Goal: Information Seeking & Learning: Learn about a topic

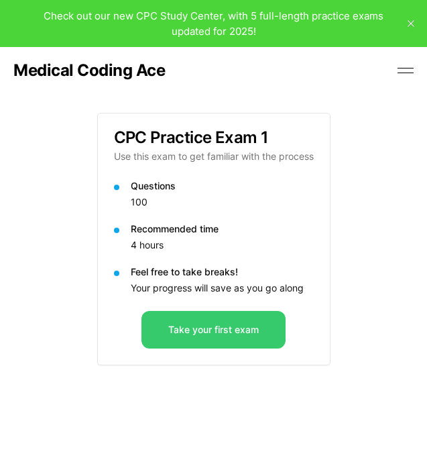
click at [187, 338] on button "Take your first exam" at bounding box center [214, 330] width 144 height 38
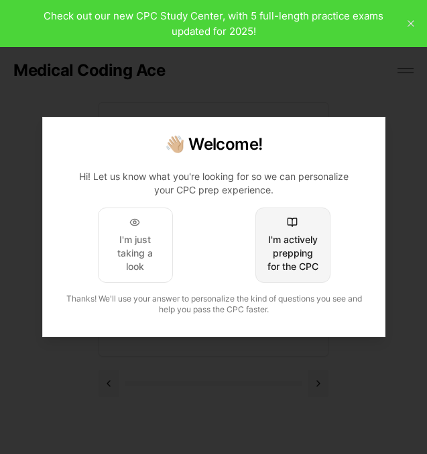
click at [306, 256] on div "I'm actively prepping for the CPC" at bounding box center [292, 253] width 52 height 40
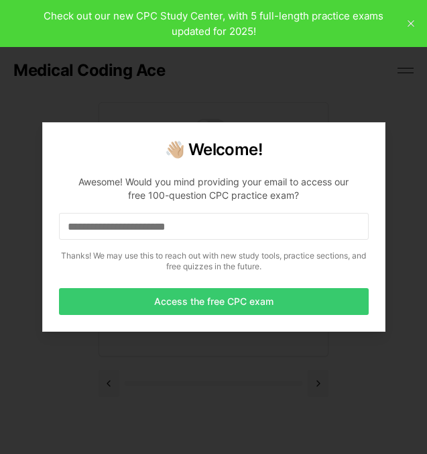
click at [193, 311] on button "Access the free CPC exam" at bounding box center [214, 301] width 310 height 27
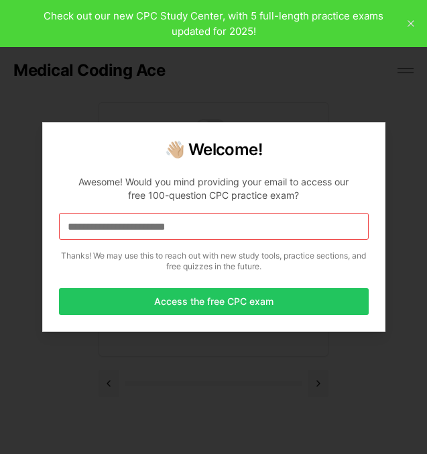
click at [207, 225] on input at bounding box center [214, 226] width 310 height 27
click at [180, 232] on input "*" at bounding box center [214, 226] width 310 height 27
click at [135, 240] on p "Awesome! Would you mind providing your email to access our free 100-question CP…" at bounding box center [214, 220] width 310 height 113
click at [135, 236] on input "**" at bounding box center [214, 226] width 310 height 27
click at [97, 223] on input "***" at bounding box center [214, 226] width 310 height 27
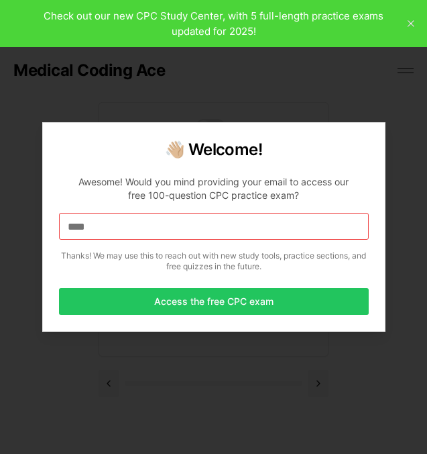
click at [97, 223] on input "****" at bounding box center [214, 226] width 310 height 27
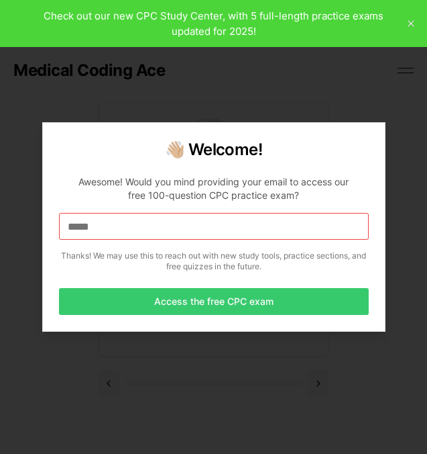
click at [171, 303] on button "Access the free CPC exam" at bounding box center [214, 301] width 310 height 27
click at [227, 303] on button "Access the free CPC exam" at bounding box center [214, 301] width 310 height 27
click at [166, 296] on button "Access the free CPC exam" at bounding box center [214, 301] width 310 height 27
click at [174, 298] on button "Access the free CPC exam" at bounding box center [214, 301] width 310 height 27
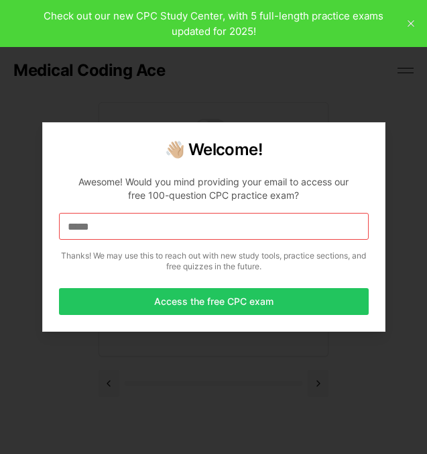
click at [119, 221] on input "*****" at bounding box center [214, 226] width 310 height 27
click at [170, 230] on input "******" at bounding box center [214, 226] width 310 height 27
click at [170, 230] on input "*******" at bounding box center [214, 226] width 310 height 27
click at [170, 230] on input "********" at bounding box center [214, 226] width 310 height 27
click at [148, 227] on input "*********" at bounding box center [214, 226] width 310 height 27
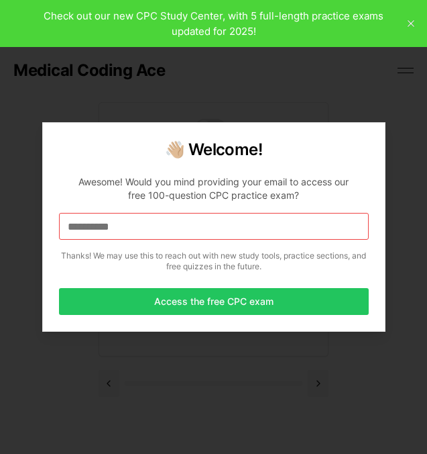
click at [148, 227] on input "**********" at bounding box center [214, 226] width 310 height 27
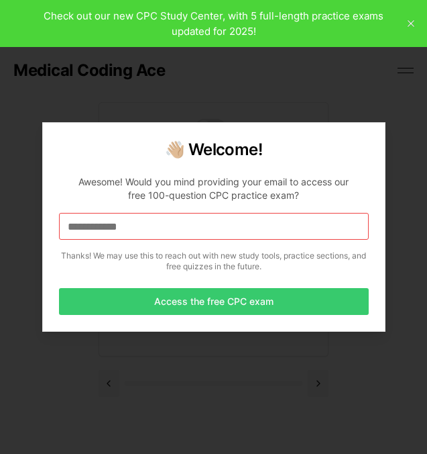
click at [183, 304] on button "Access the free CPC exam" at bounding box center [214, 301] width 310 height 27
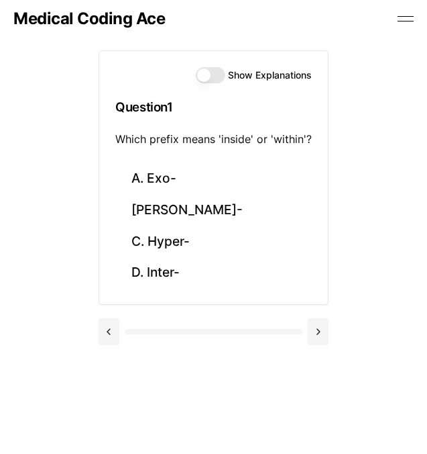
scroll to position [49, 0]
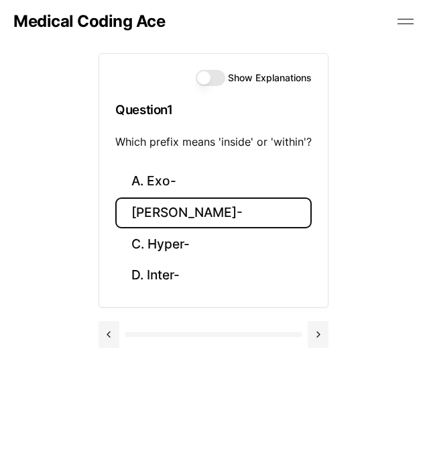
click at [158, 211] on button "[PERSON_NAME]-" at bounding box center [213, 213] width 197 height 32
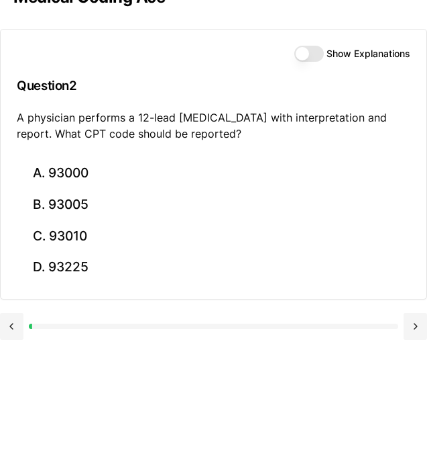
scroll to position [81, 0]
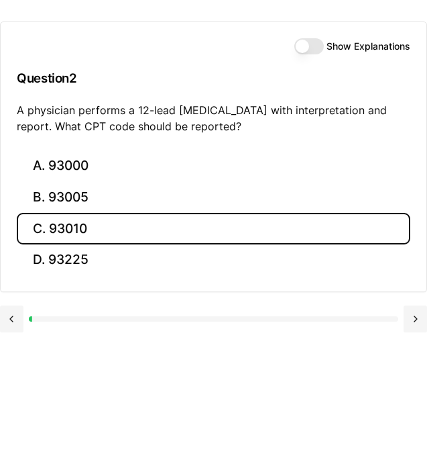
click at [88, 232] on button "C. 93010" at bounding box center [214, 229] width 394 height 32
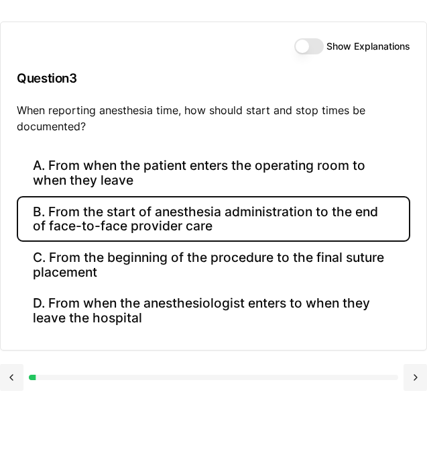
click at [157, 226] on button "B. From the start of anesthesia administration to the end of face-to-face provi…" at bounding box center [214, 219] width 394 height 46
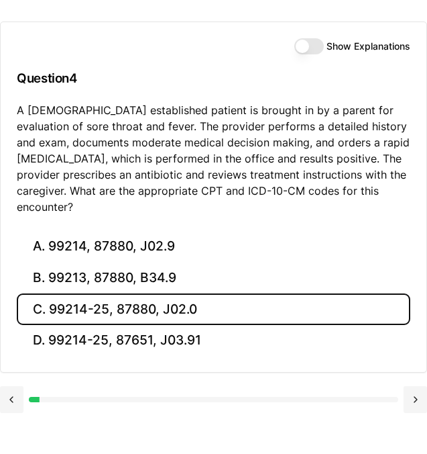
click at [45, 293] on button "C. 99214-25, 87880, J02.0" at bounding box center [214, 309] width 394 height 32
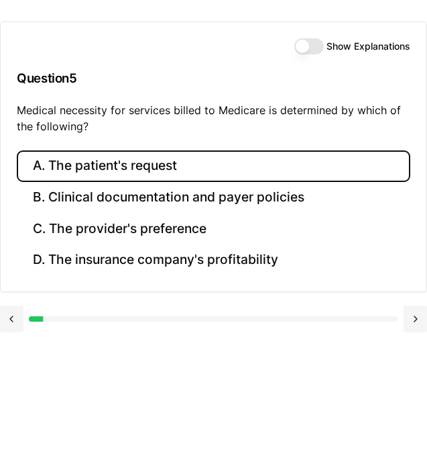
click at [124, 166] on button "A. The patient's request" at bounding box center [214, 166] width 394 height 32
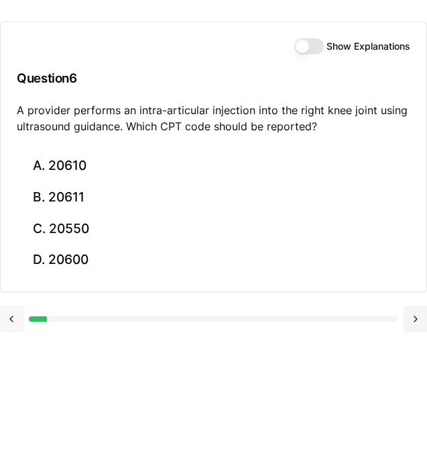
click at [14, 318] on button at bounding box center [11, 318] width 23 height 27
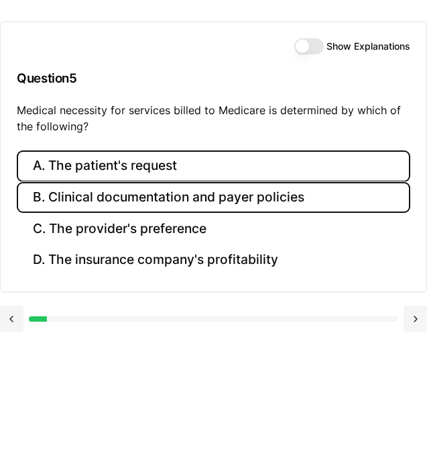
click at [164, 195] on button "B. Clinical documentation and payer policies" at bounding box center [214, 198] width 394 height 32
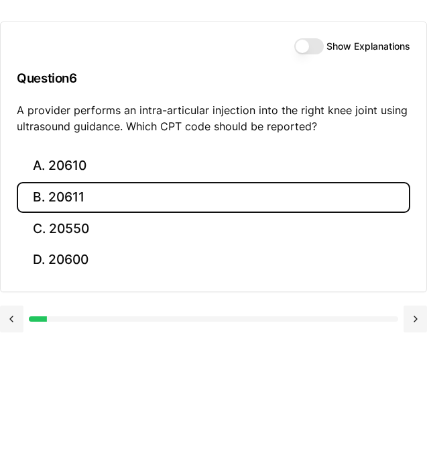
click at [51, 195] on button "B. 20611" at bounding box center [214, 198] width 394 height 32
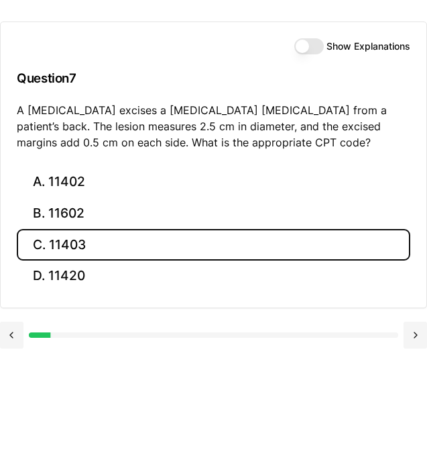
click at [51, 244] on button "C. 11403" at bounding box center [214, 245] width 394 height 32
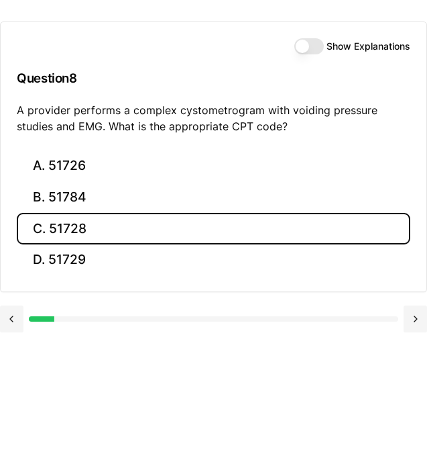
click at [36, 223] on button "C. 51728" at bounding box center [214, 229] width 394 height 32
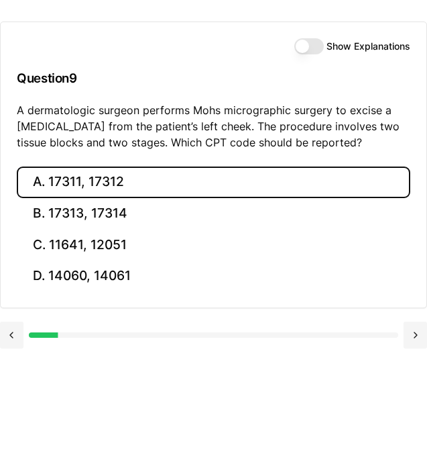
click at [85, 181] on button "A. 17311, 17312" at bounding box center [214, 182] width 394 height 32
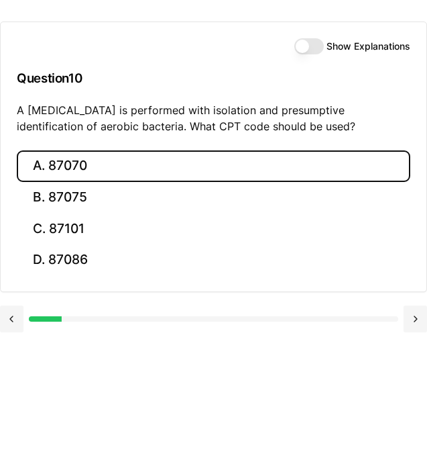
click at [85, 181] on button "A. 87070" at bounding box center [214, 166] width 394 height 32
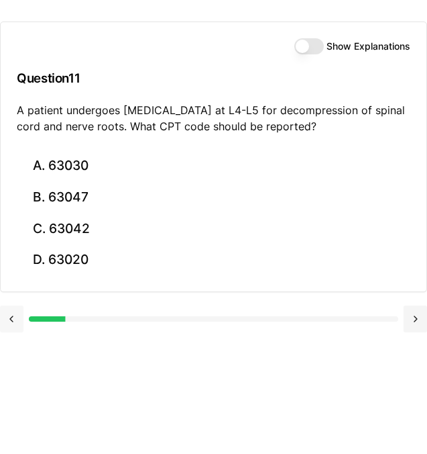
click at [12, 319] on button at bounding box center [11, 318] width 23 height 27
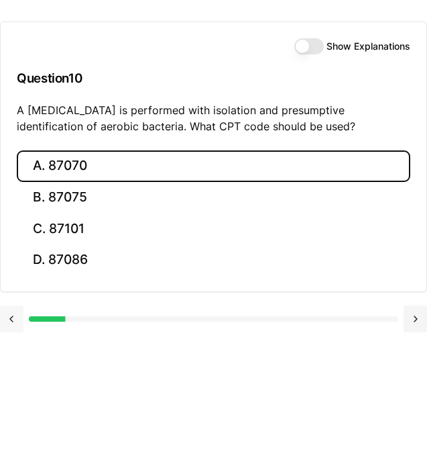
click at [12, 319] on button at bounding box center [11, 318] width 23 height 27
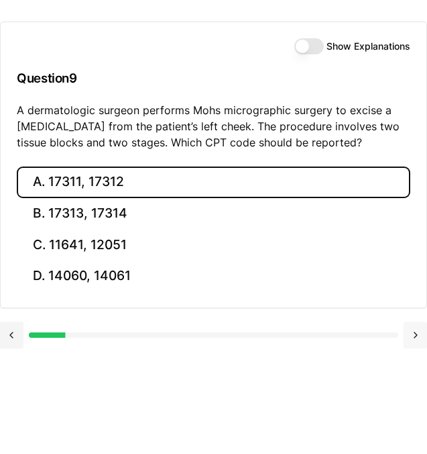
click at [415, 337] on button at bounding box center [415, 334] width 23 height 27
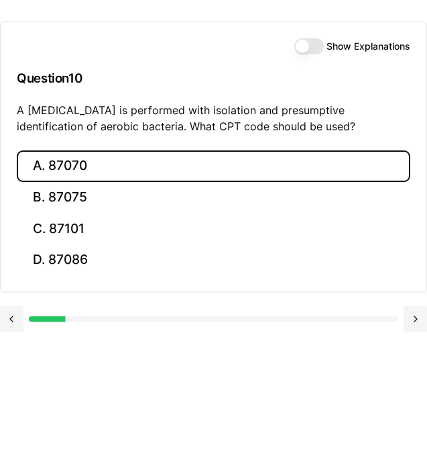
click at [89, 167] on button "A. 87070" at bounding box center [214, 166] width 394 height 32
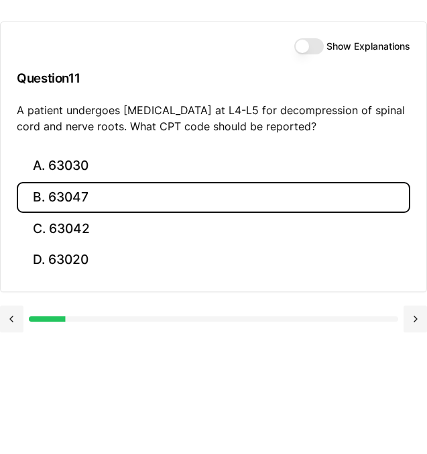
click at [68, 196] on button "B. 63047" at bounding box center [214, 198] width 394 height 32
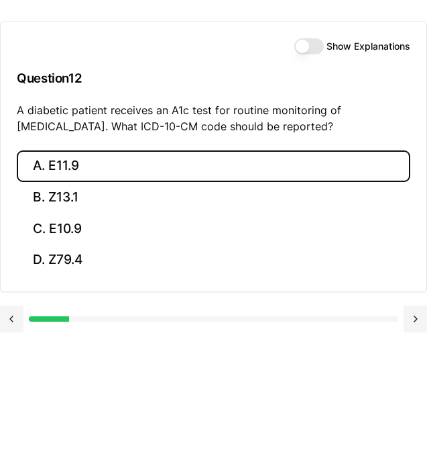
click at [69, 169] on button "A. E11.9" at bounding box center [214, 166] width 394 height 32
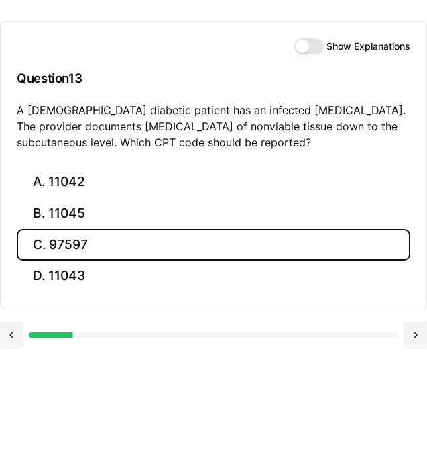
click at [66, 243] on button "C. 97597" at bounding box center [214, 245] width 394 height 32
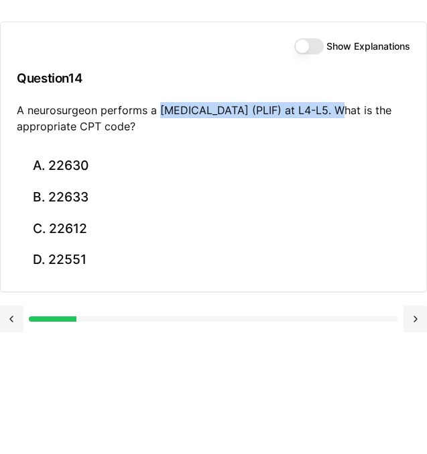
drag, startPoint x: 158, startPoint y: 113, endPoint x: 329, endPoint y: 112, distance: 171.1
click at [329, 112] on p "A neurosurgeon performs a [MEDICAL_DATA] (PLIF) at L4-L5. What is the appropria…" at bounding box center [214, 118] width 394 height 32
copy p "[MEDICAL_DATA]"
click at [177, 128] on p "A neurosurgeon performs a [MEDICAL_DATA] (PLIF) at L4-L5. What is the appropria…" at bounding box center [214, 118] width 394 height 32
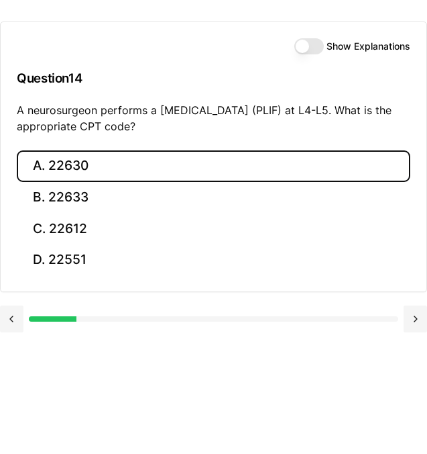
click at [62, 166] on button "A. 22630" at bounding box center [214, 166] width 394 height 32
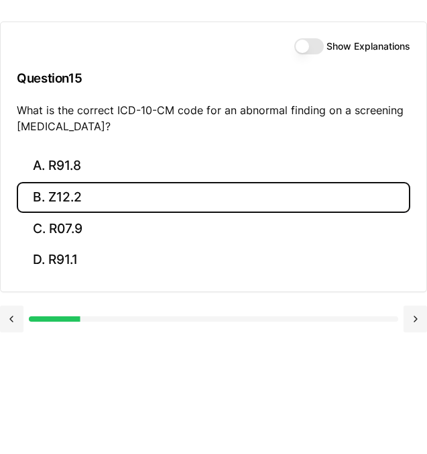
click at [52, 195] on button "B. Z12.2" at bounding box center [214, 198] width 394 height 32
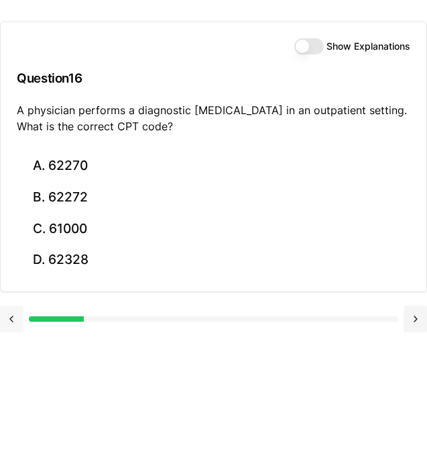
click at [17, 319] on button at bounding box center [11, 318] width 23 height 27
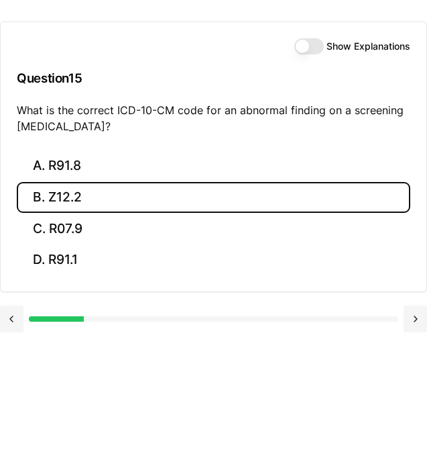
click at [303, 54] on div "Show Explanations Question 15 What is the correct ICD-10-CM code for an abnorma…" at bounding box center [214, 86] width 426 height 128
click at [304, 47] on button "Show Explanations" at bounding box center [310, 46] width 30 height 16
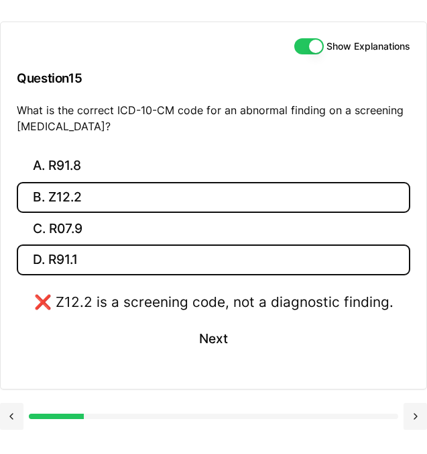
click at [62, 264] on button "D. R91.1" at bounding box center [214, 260] width 394 height 32
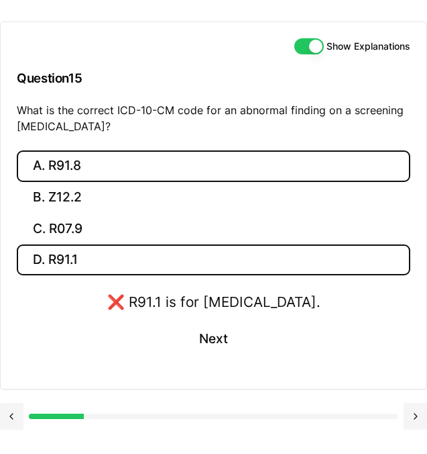
click at [48, 164] on button "A. R91.8" at bounding box center [214, 166] width 394 height 32
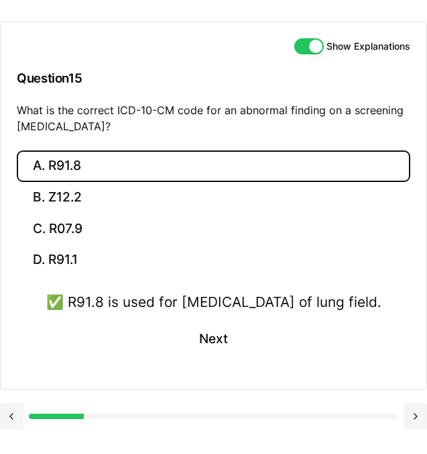
click at [318, 47] on button "Show Explanations" at bounding box center [310, 46] width 30 height 16
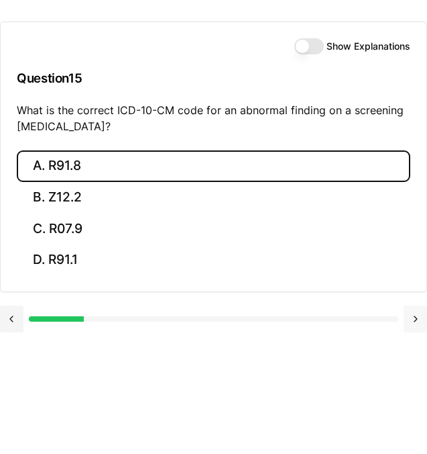
click at [417, 323] on button at bounding box center [415, 318] width 23 height 27
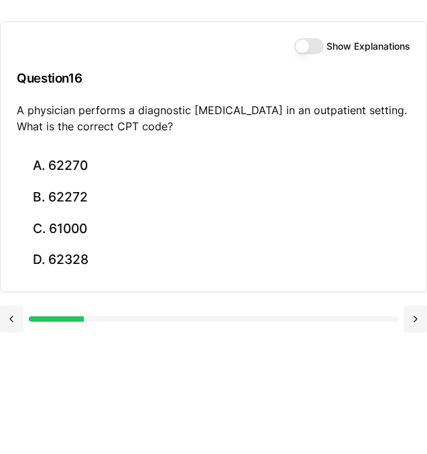
click at [299, 48] on button "Show Explanations" at bounding box center [310, 46] width 30 height 16
click at [315, 44] on button "Show Explanations" at bounding box center [310, 46] width 30 height 16
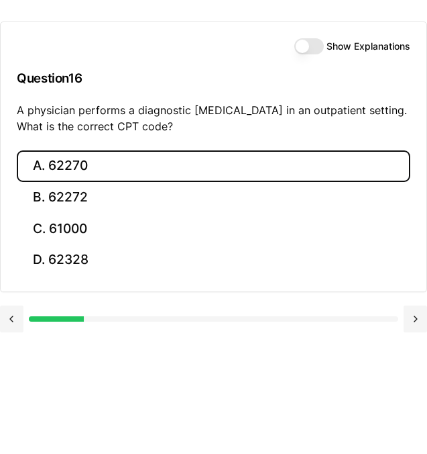
click at [84, 172] on button "A. 62270" at bounding box center [214, 166] width 394 height 32
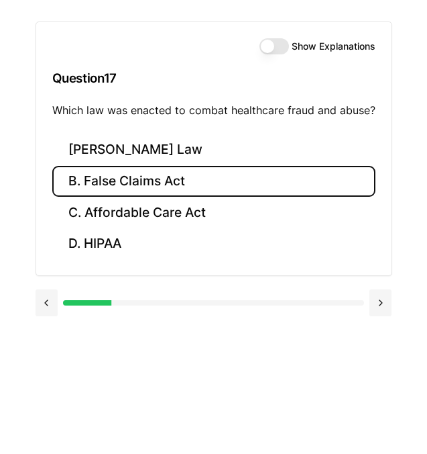
click at [81, 174] on button "B. False Claims Act" at bounding box center [213, 182] width 323 height 32
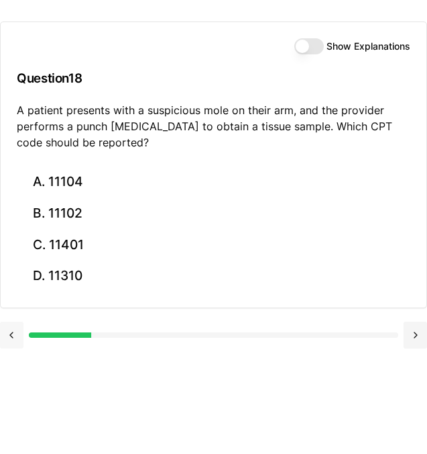
click at [13, 334] on button at bounding box center [11, 334] width 23 height 27
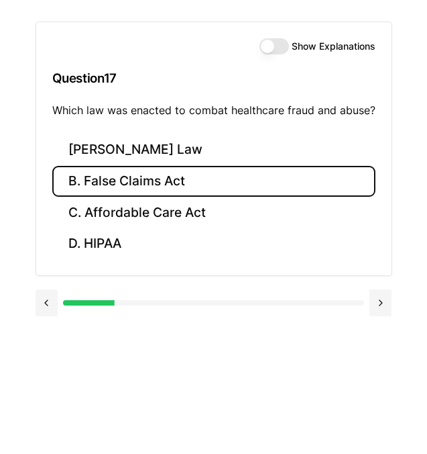
click at [265, 48] on button "Show Explanations" at bounding box center [275, 46] width 30 height 16
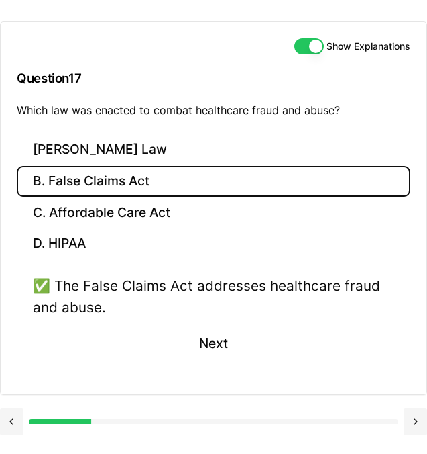
click at [318, 44] on button "Show Explanations" at bounding box center [310, 46] width 30 height 16
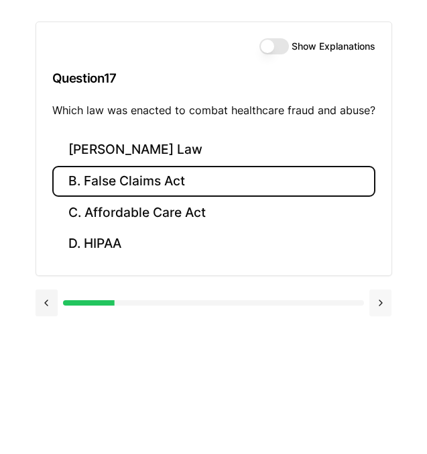
click at [385, 306] on button at bounding box center [381, 302] width 23 height 27
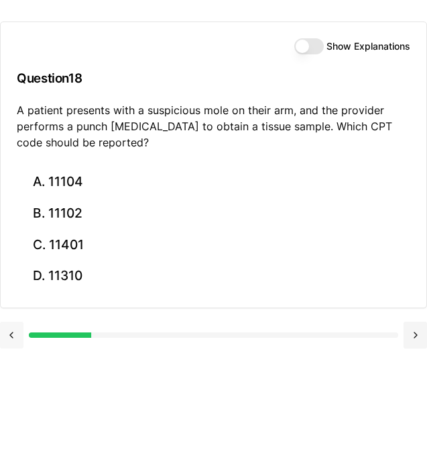
click at [15, 333] on button at bounding box center [11, 334] width 23 height 27
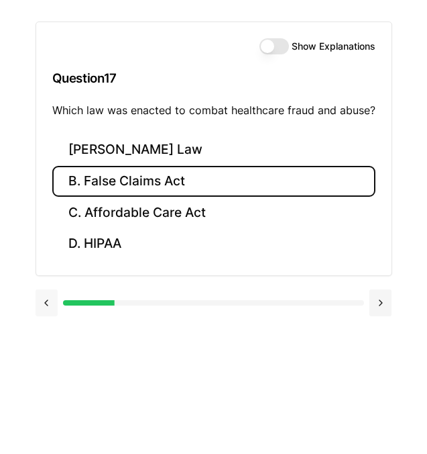
click at [15, 333] on div "Show Explanations Question 17 Which law was enacted to combat healthcare fraud …" at bounding box center [213, 227] width 427 height 454
click at [54, 303] on button at bounding box center [47, 302] width 23 height 27
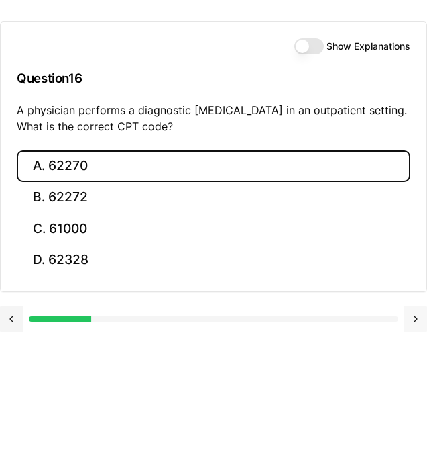
click at [417, 321] on button at bounding box center [415, 318] width 23 height 27
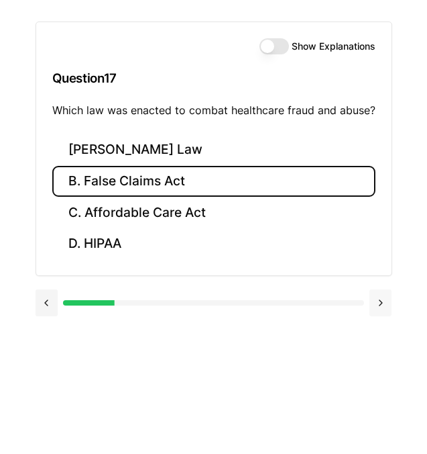
click at [370, 297] on button at bounding box center [381, 302] width 23 height 27
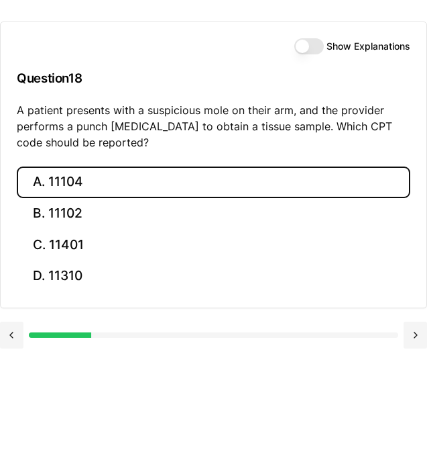
click at [68, 177] on button "A. 11104" at bounding box center [214, 182] width 394 height 32
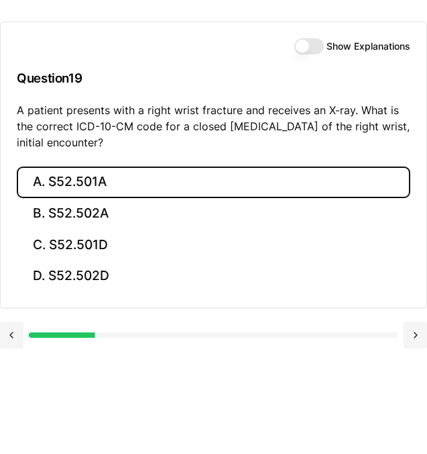
click at [71, 183] on button "A. S52.501A" at bounding box center [214, 182] width 394 height 32
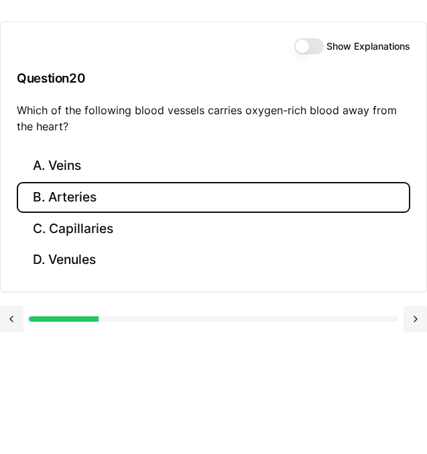
click at [71, 190] on button "B. Arteries" at bounding box center [214, 198] width 394 height 32
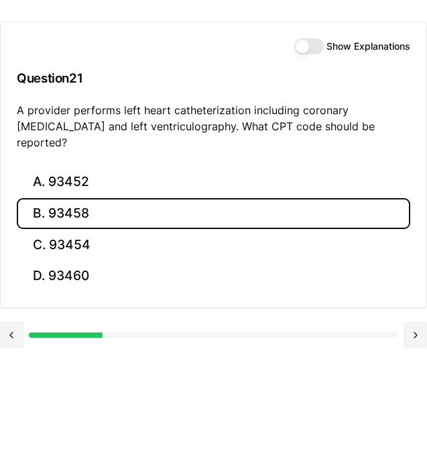
click at [91, 198] on button "B. 93458" at bounding box center [214, 214] width 394 height 32
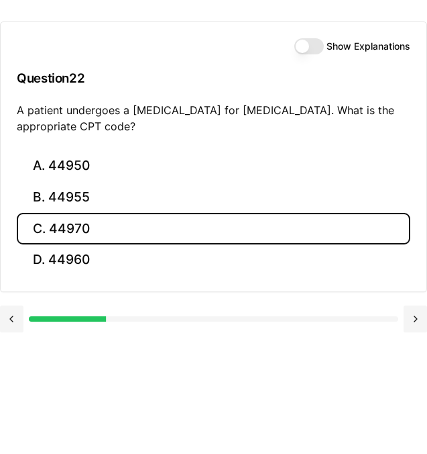
click at [73, 228] on button "C. 44970" at bounding box center [214, 229] width 394 height 32
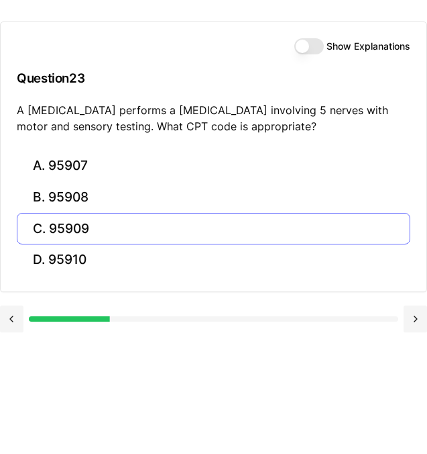
click at [58, 224] on button "C. 95909" at bounding box center [214, 229] width 394 height 32
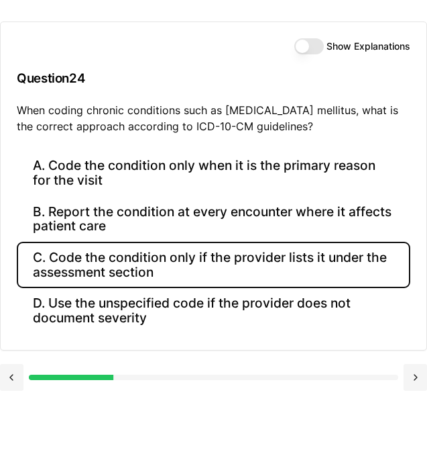
click at [190, 263] on button "C. Code the condition only if the provider lists it under the assessment section" at bounding box center [214, 265] width 394 height 46
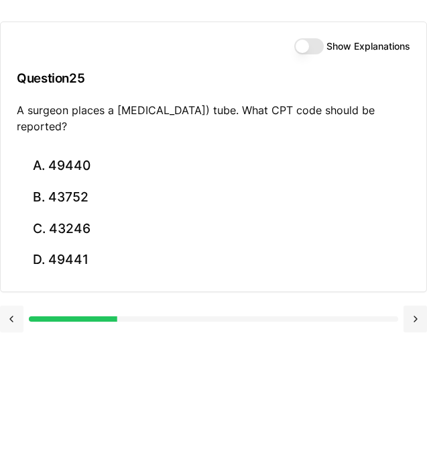
click at [11, 321] on button at bounding box center [11, 318] width 23 height 27
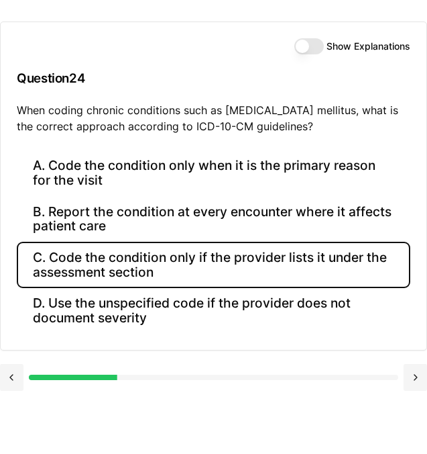
click at [305, 49] on button "Show Explanations" at bounding box center [310, 46] width 30 height 16
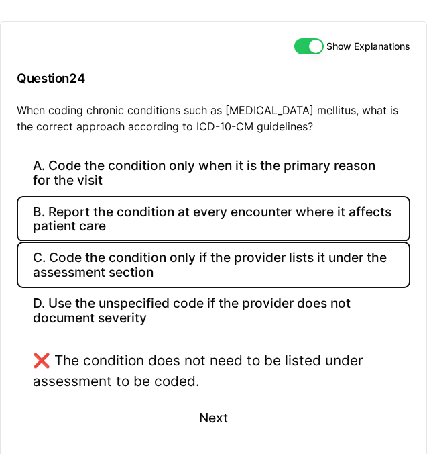
click at [192, 219] on button "B. Report the condition at every encounter where it affects patient care" at bounding box center [214, 219] width 394 height 46
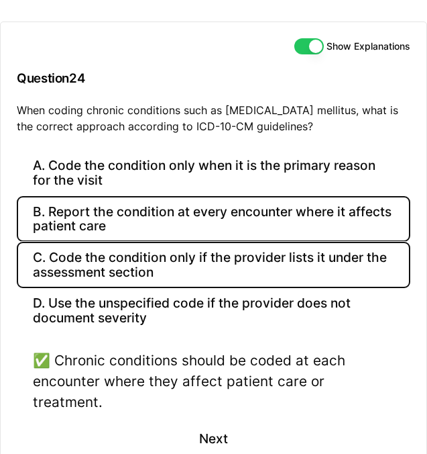
click at [296, 271] on button "C. Code the condition only if the provider lists it under the assessment section" at bounding box center [214, 265] width 394 height 46
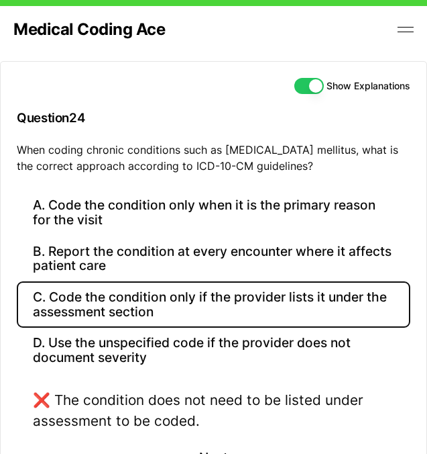
scroll to position [0, 0]
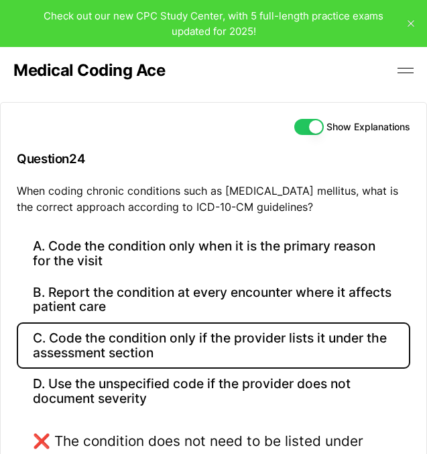
click at [314, 125] on button "Show Explanations" at bounding box center [310, 127] width 30 height 16
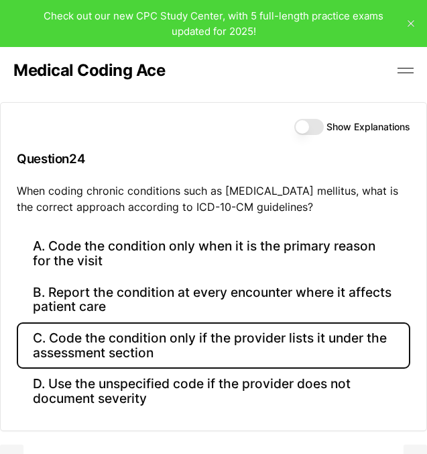
scroll to position [81, 0]
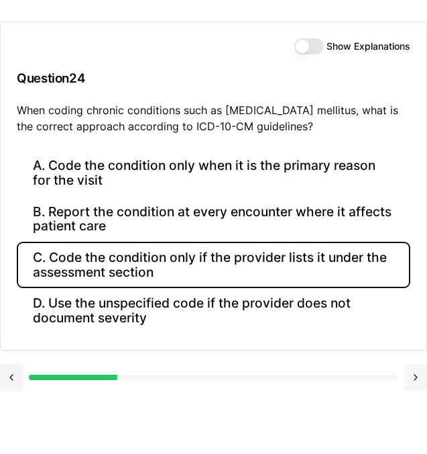
click at [417, 380] on button at bounding box center [415, 377] width 23 height 27
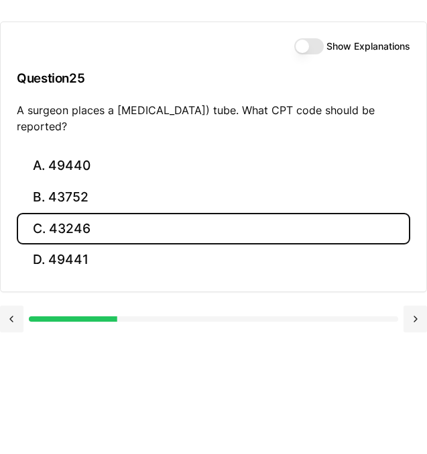
click at [34, 226] on button "C. 43246" at bounding box center [214, 229] width 394 height 32
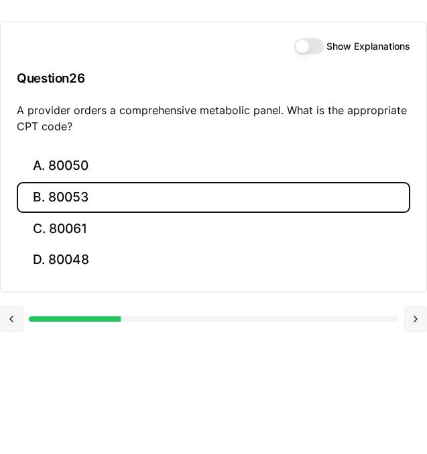
click at [58, 200] on button "B. 80053" at bounding box center [214, 198] width 394 height 32
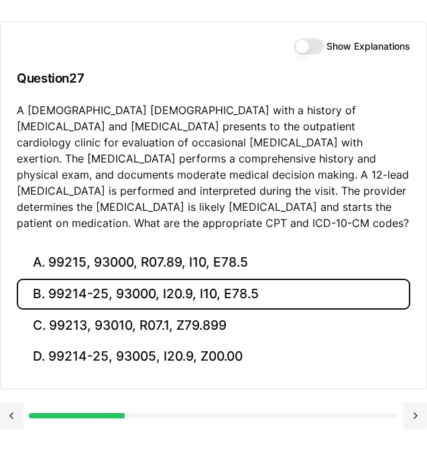
click at [144, 279] on button "B. 99214-25, 93000, I20.9, I10, E78.5" at bounding box center [214, 295] width 394 height 32
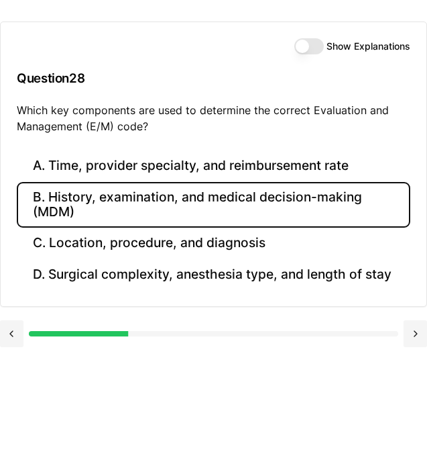
click at [170, 203] on button "B. History, examination, and medical decision-making (MDM)" at bounding box center [214, 205] width 394 height 46
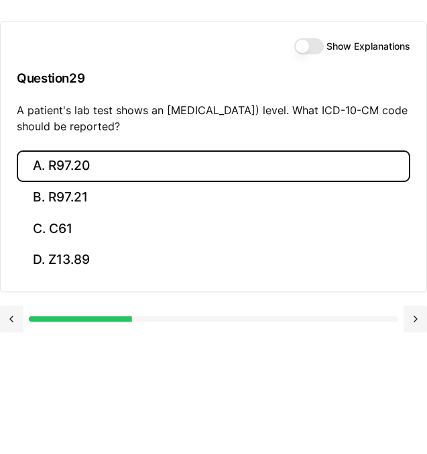
click at [52, 159] on button "A. R97.20" at bounding box center [214, 166] width 394 height 32
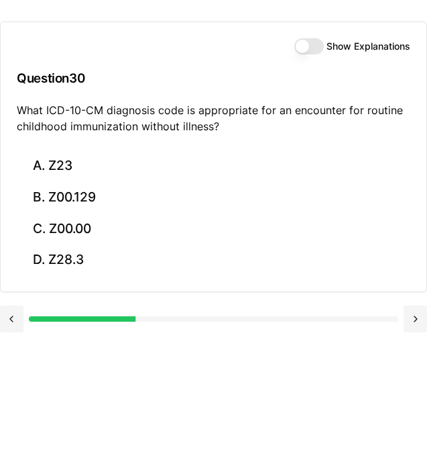
click at [147, 125] on p "What ICD-10-CM diagnosis code is appropriate for an encounter for routine child…" at bounding box center [214, 118] width 394 height 32
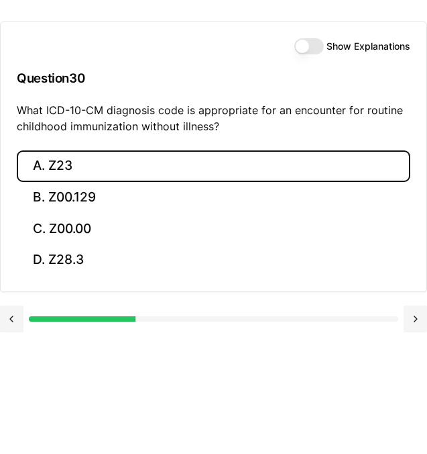
click at [62, 165] on button "A. Z23" at bounding box center [214, 166] width 394 height 32
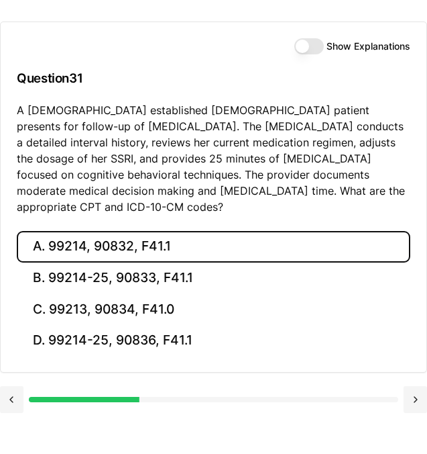
click at [55, 244] on button "A. 99214, 90832, F41.1" at bounding box center [214, 247] width 394 height 32
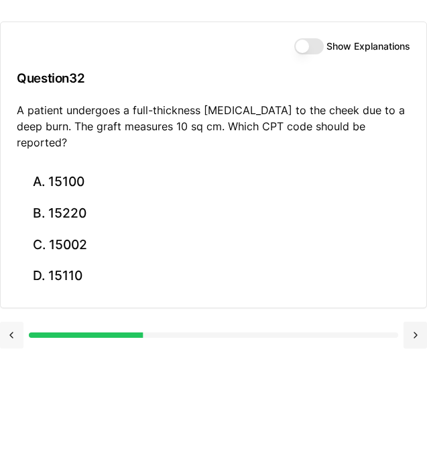
click at [13, 321] on button at bounding box center [11, 334] width 23 height 27
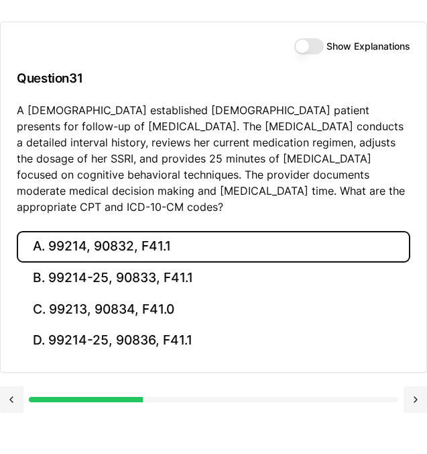
click at [298, 48] on button "Show Explanations" at bounding box center [310, 46] width 30 height 16
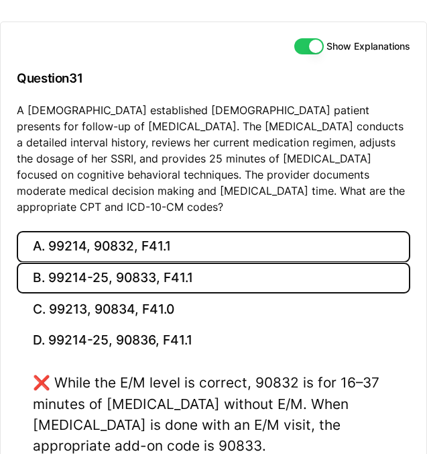
click at [146, 287] on button "B. 99214-25, 90833, F41.1" at bounding box center [214, 278] width 394 height 32
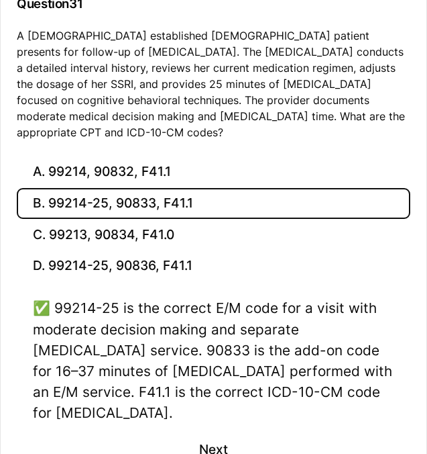
scroll to position [157, 0]
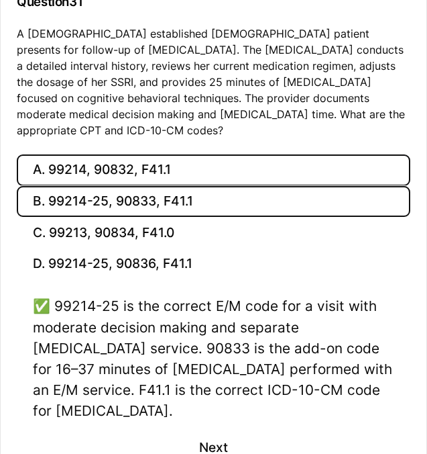
click at [129, 172] on button "A. 99214, 90832, F41.1" at bounding box center [214, 170] width 394 height 32
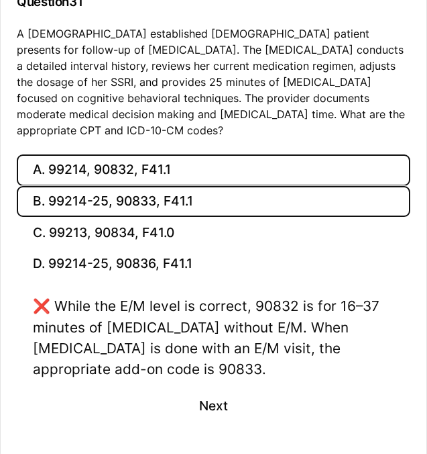
click at [137, 199] on button "B. 99214-25, 90833, F41.1" at bounding box center [214, 202] width 394 height 32
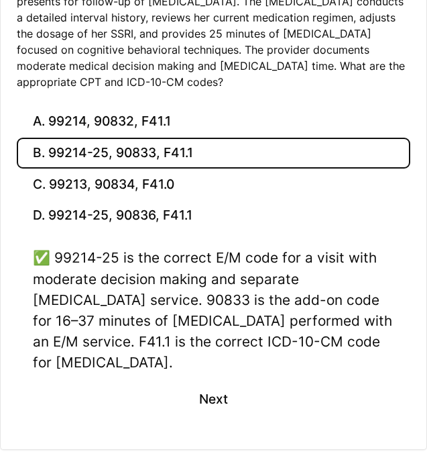
scroll to position [252, 0]
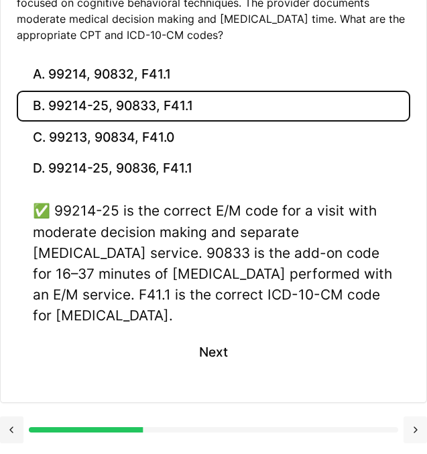
click at [417, 435] on button at bounding box center [415, 429] width 23 height 27
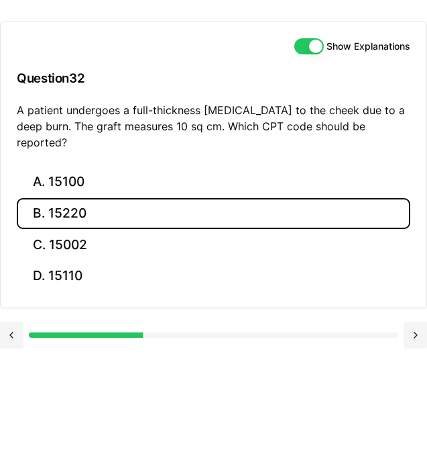
click at [56, 198] on button "B. 15220" at bounding box center [214, 214] width 394 height 32
